Goal: Use online tool/utility: Utilize a website feature to perform a specific function

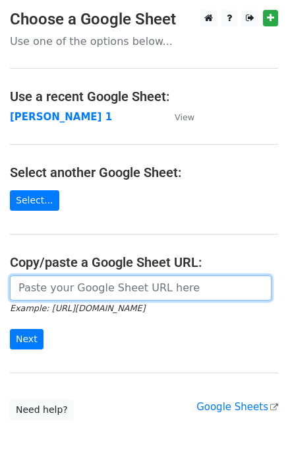
drag, startPoint x: 24, startPoint y: 285, endPoint x: 55, endPoint y: 277, distance: 31.6
click at [26, 285] on input "url" at bounding box center [141, 287] width 262 height 25
type input "https://docs.google.com/spreadsheets/d/1laFuCRc_gf7_XeBsXZvznQFuTKtWG6_jmo9dt9r…"
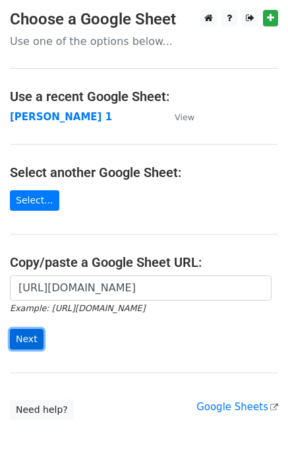
click at [25, 345] on input "Next" at bounding box center [27, 339] width 34 height 20
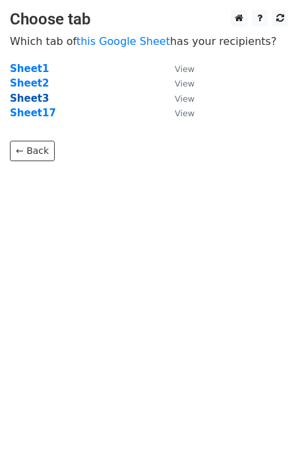
click at [32, 98] on strong "Sheet3" at bounding box center [29, 98] width 39 height 12
